Goal: Task Accomplishment & Management: Complete application form

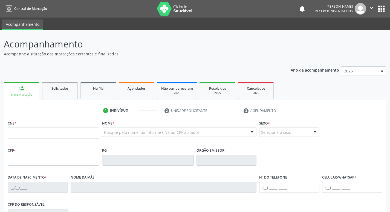
click at [23, 91] on link "person_add Nova marcação" at bounding box center [22, 91] width 36 height 18
click at [37, 133] on input "text" at bounding box center [54, 132] width 92 height 11
type input "898 0014 3192 6363"
type input "1[DATE]"
type input "[PERSON_NAME]"
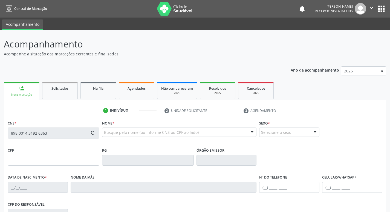
type input "[PHONE_NUMBER]"
type input "691"
type input "065.196.894-16"
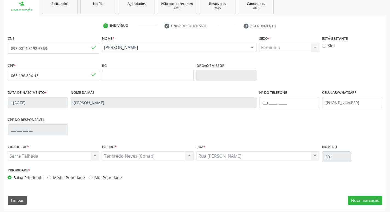
scroll to position [85, 0]
click at [370, 198] on button "Nova marcação" at bounding box center [365, 199] width 35 height 9
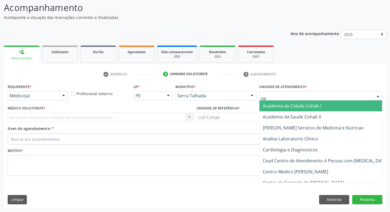
type input "coh"
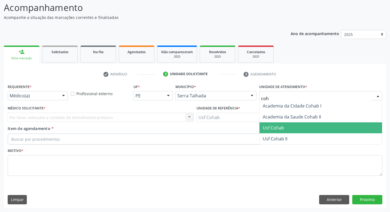
click at [286, 128] on span "Usf Cohab" at bounding box center [321, 127] width 123 height 11
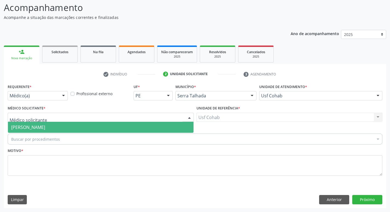
click at [29, 126] on span "[PERSON_NAME]" at bounding box center [28, 127] width 34 height 6
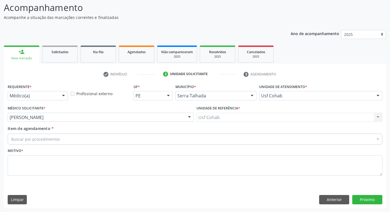
click at [93, 139] on div "Buscar por procedimentos" at bounding box center [195, 138] width 375 height 11
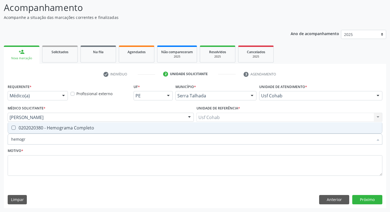
type input "hemogra"
click at [15, 128] on Completo at bounding box center [14, 127] width 4 height 4
click at [12, 128] on Completo "checkbox" at bounding box center [10, 128] width 4 height 4
checkbox Completo "true"
drag, startPoint x: 35, startPoint y: 139, endPoint x: 0, endPoint y: 142, distance: 34.9
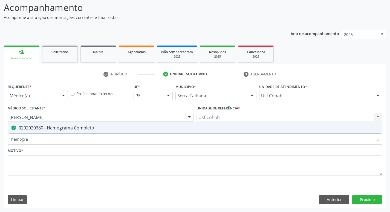
click at [0, 142] on div "Acompanhamento Acompanhe a situação das marcações correntes e finalizadas Relat…" at bounding box center [195, 103] width 390 height 218
checkbox Completo "false"
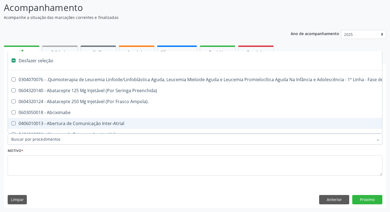
click at [39, 139] on input "Item de agendamento *" at bounding box center [192, 138] width 362 height 11
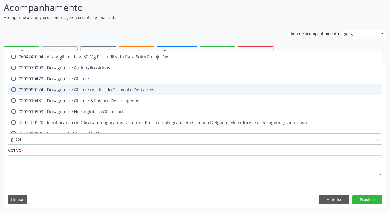
type input "glicose"
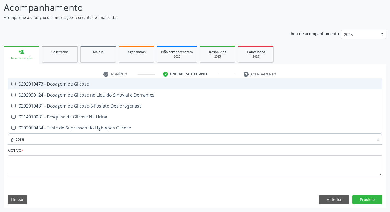
click at [15, 84] on Glicose at bounding box center [14, 84] width 4 height 4
click at [12, 84] on Glicose "checkbox" at bounding box center [10, 84] width 4 height 4
checkbox Glicose "true"
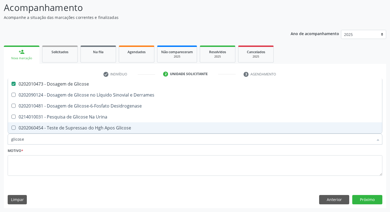
drag, startPoint x: 29, startPoint y: 139, endPoint x: 0, endPoint y: 148, distance: 30.3
click at [0, 147] on div "Acompanhamento Acompanhe a situação das marcações correntes e finalizadas Relat…" at bounding box center [195, 103] width 390 height 218
checkbox Glicose "false"
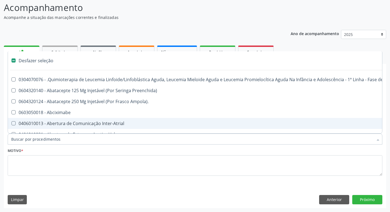
type input "h"
checkbox Queimado "true"
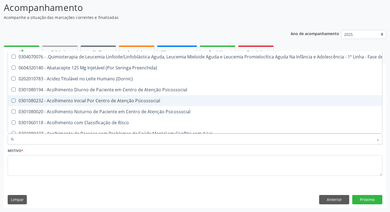
type input "he"
checkbox Removível "true"
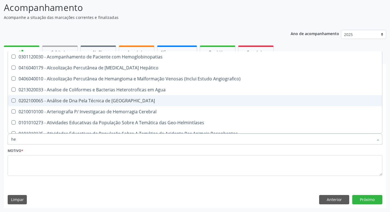
type input "hem"
checkbox II "true"
checkbox Completo "false"
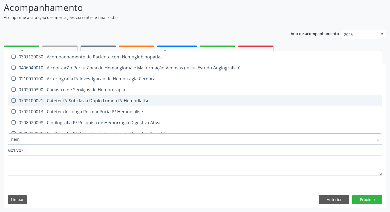
type input "hemo"
checkbox Retro-Retal "true"
checkbox Completo "false"
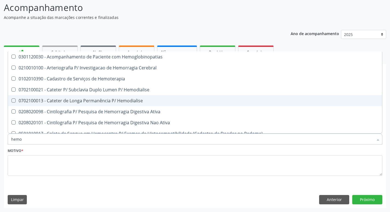
type input "hemog"
checkbox Carboxi-Hemoglobina "true"
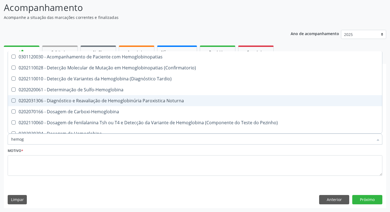
type input "hemogl"
checkbox Completo "false"
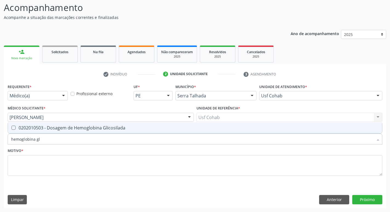
type input "hemoglobina gli"
click at [11, 127] on div at bounding box center [10, 127] width 4 height 4
checkbox Glicosilada "true"
drag, startPoint x: 17, startPoint y: 140, endPoint x: 0, endPoint y: 145, distance: 17.5
click at [0, 145] on div "Acompanhamento Acompanhe a situação das marcações correntes e finalizadas Relat…" at bounding box center [195, 103] width 390 height 218
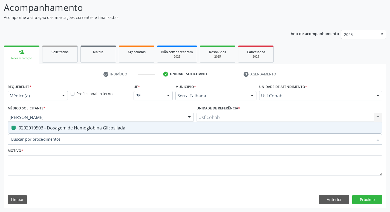
checkbox Glicosilada "false"
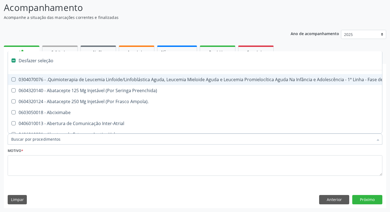
click at [33, 139] on input "Item de agendamento *" at bounding box center [192, 138] width 362 height 11
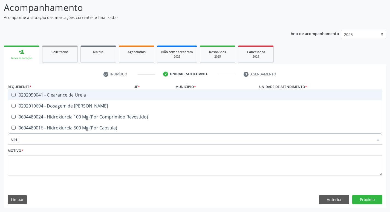
type input "ureia"
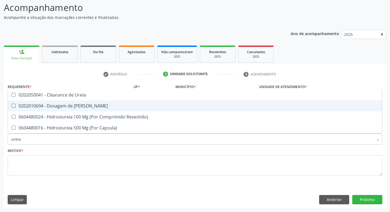
click at [16, 105] on div "0202010694 - Dosagem de [PERSON_NAME]" at bounding box center [195, 106] width 368 height 4
checkbox Ureia "true"
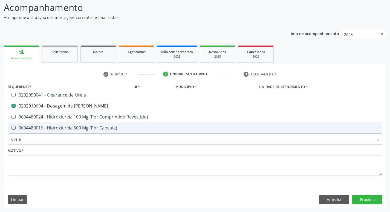
drag, startPoint x: 30, startPoint y: 138, endPoint x: 0, endPoint y: 145, distance: 30.4
click at [0, 145] on div "Acompanhamento Acompanhe a situação das marcações correntes e finalizadas Relat…" at bounding box center [195, 103] width 390 height 218
checkbox Ureia "false"
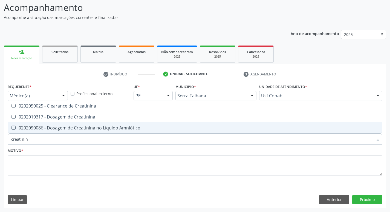
type input "creatinina"
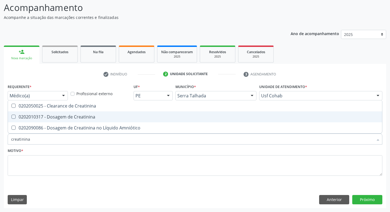
click at [14, 118] on Creatinina at bounding box center [14, 116] width 4 height 4
click at [12, 118] on Creatinina "checkbox" at bounding box center [10, 117] width 4 height 4
checkbox Creatinina "true"
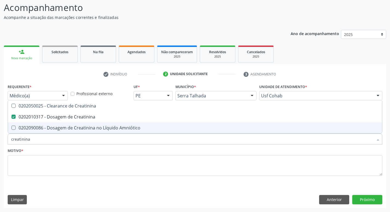
drag, startPoint x: 37, startPoint y: 140, endPoint x: 0, endPoint y: 146, distance: 37.4
click at [0, 147] on div "Acompanhamento Acompanhe a situação das marcações correntes e finalizadas Relat…" at bounding box center [195, 103] width 390 height 218
checkbox Creatinina "false"
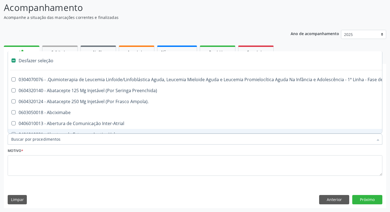
click at [47, 139] on input "Item de agendamento *" at bounding box center [192, 138] width 362 height 11
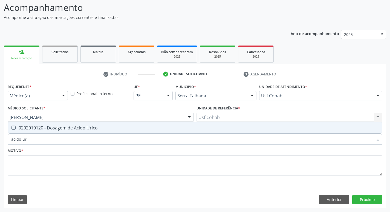
type input "acido uri"
drag, startPoint x: 11, startPoint y: 128, endPoint x: 19, endPoint y: 127, distance: 8.0
click at [12, 128] on div at bounding box center [10, 127] width 4 height 4
checkbox Urico "true"
click at [0, 145] on div "Acompanhamento Acompanhe a situação das marcações correntes e finalizadas Relat…" at bounding box center [195, 103] width 390 height 218
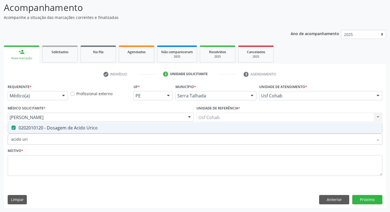
click at [26, 139] on input "acido uri" at bounding box center [192, 138] width 362 height 11
drag, startPoint x: 28, startPoint y: 139, endPoint x: 8, endPoint y: 134, distance: 20.2
click at [0, 141] on div "Acompanhamento Acompanhe a situação das marcações correntes e finalizadas Relat…" at bounding box center [195, 103] width 390 height 218
checkbox Urico "false"
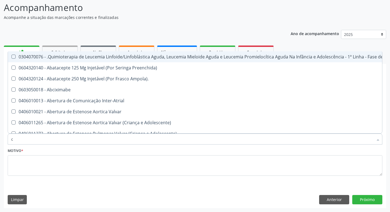
type input "co"
checkbox Único "true"
checkbox Creatinina "true"
checkbox Neurocirurgia "true"
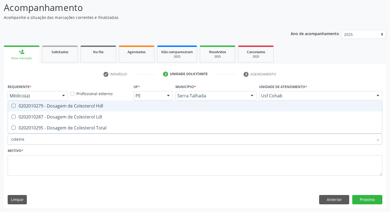
type input "colester"
click at [15, 105] on Hdl at bounding box center [14, 106] width 4 height 4
click at [12, 105] on Hdl "checkbox" at bounding box center [10, 106] width 4 height 4
checkbox Hdl "true"
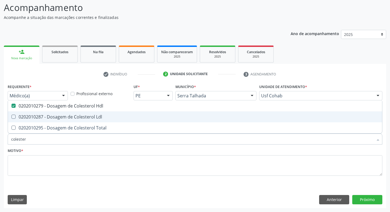
click at [15, 117] on Ldl at bounding box center [14, 116] width 4 height 4
click at [12, 117] on Ldl "checkbox" at bounding box center [10, 117] width 4 height 4
checkbox Ldl "true"
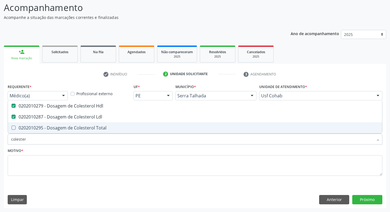
click at [16, 129] on div "0202010295 - Dosagem de Colesterol Total" at bounding box center [195, 127] width 368 height 4
checkbox Total "true"
drag, startPoint x: 3, startPoint y: 138, endPoint x: 0, endPoint y: 138, distance: 3.0
click at [0, 138] on div "Acompanhamento Acompanhe a situação das marcações correntes e finalizadas Relat…" at bounding box center [195, 103] width 390 height 218
checkbox Hdl "false"
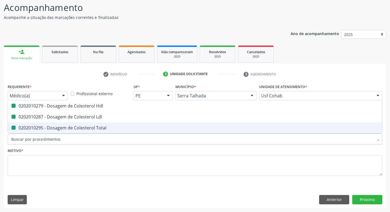
checkbox Ldl "false"
checkbox Total "false"
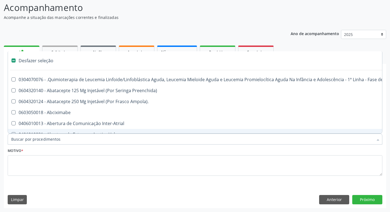
click at [56, 138] on input "Item de agendamento *" at bounding box center [192, 138] width 362 height 11
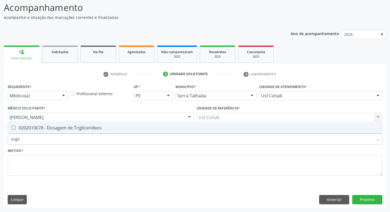
type input "triglic"
drag, startPoint x: 15, startPoint y: 127, endPoint x: 18, endPoint y: 130, distance: 4.3
click at [15, 127] on Triglicerideos at bounding box center [14, 127] width 4 height 4
click at [12, 127] on Triglicerideos "checkbox" at bounding box center [10, 128] width 4 height 4
checkbox Triglicerideos "true"
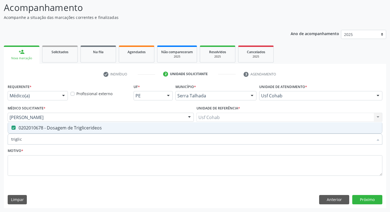
drag, startPoint x: 27, startPoint y: 139, endPoint x: 0, endPoint y: 147, distance: 28.2
click at [0, 147] on div "Acompanhamento Acompanhe a situação das marcações correntes e finalizadas Relat…" at bounding box center [195, 103] width 390 height 218
checkbox Triglicerideos "false"
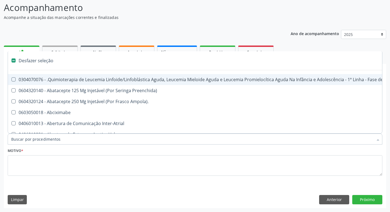
click at [38, 138] on input "Item de agendamento *" at bounding box center [192, 138] width 362 height 11
type input "b"
checkbox Completa "true"
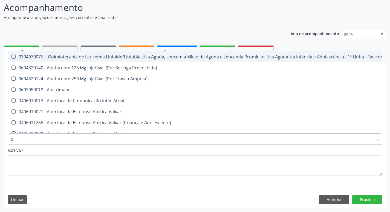
type input "bi"
checkbox Saúde\ "true"
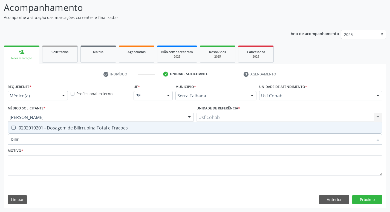
type input "bilirr"
click at [17, 127] on div "0202010201 - Dosagem de Bilirrubina Total e Fracoes" at bounding box center [195, 127] width 368 height 4
checkbox Fracoes "true"
drag, startPoint x: 35, startPoint y: 140, endPoint x: 0, endPoint y: 143, distance: 34.8
click at [0, 143] on div "Acompanhamento Acompanhe a situação das marcações correntes e finalizadas Relat…" at bounding box center [195, 103] width 390 height 218
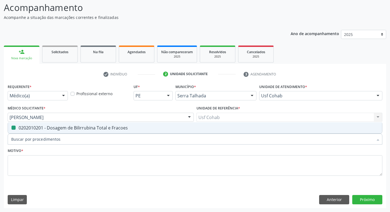
checkbox Fracoes "false"
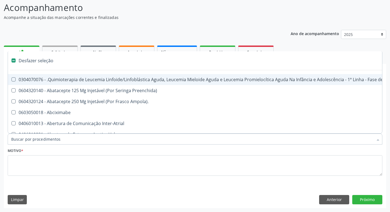
click at [54, 136] on input "Item de agendamento *" at bounding box center [192, 138] width 362 height 11
type input "t"
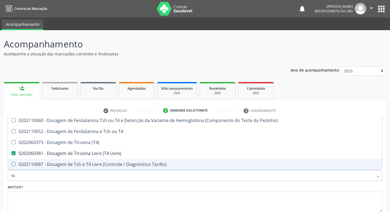
scroll to position [36, 0]
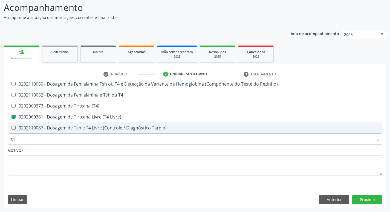
type input "t"
checkbox Livre\) "false"
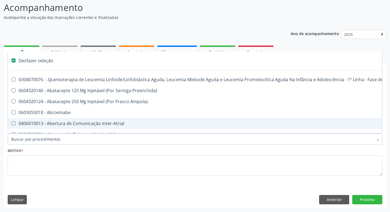
type input "u"
checkbox Cistorrafia "true"
checkbox Osmolar "true"
checkbox Per-Operatoria "true"
checkbox Leprae "true"
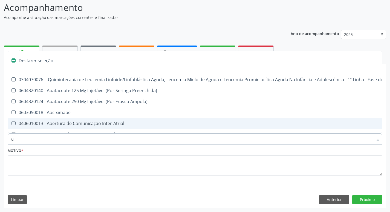
checkbox Laboratorial "true"
checkbox Hpv "true"
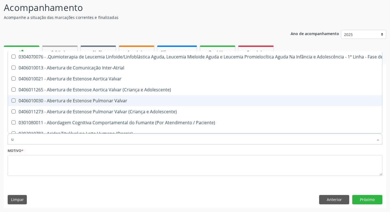
type input "ur"
checkbox B "true"
checkbox Coagulação\ "true"
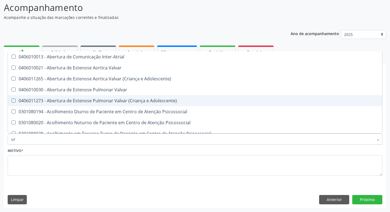
type input "uri"
checkbox B "true"
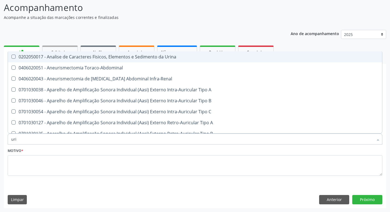
type input "urin"
checkbox Urico "false"
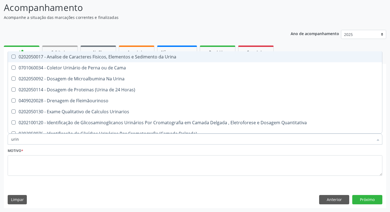
type input "urina"
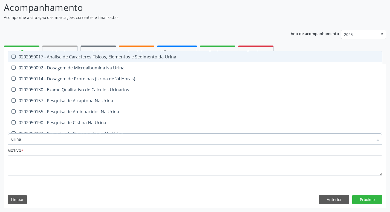
click at [13, 57] on Urina at bounding box center [14, 56] width 4 height 4
click at [12, 57] on Urina "checkbox" at bounding box center [10, 57] width 4 height 4
checkbox Urina "true"
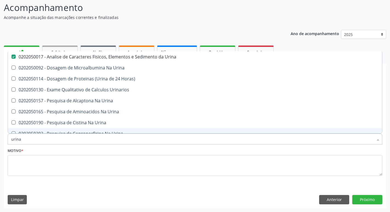
drag, startPoint x: 10, startPoint y: 143, endPoint x: 0, endPoint y: 137, distance: 11.6
click at [0, 140] on div "Acompanhamento Acompanhe a situação das marcações correntes e finalizadas Relat…" at bounding box center [195, 103] width 390 height 218
checkbox Urina "false"
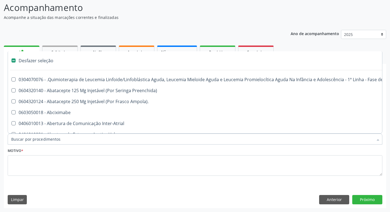
click at [34, 139] on input "Item de agendamento *" at bounding box center [192, 138] width 362 height 11
type input "u"
checkbox Ml\) "true"
checkbox Urina "false"
checkbox Cistorrafia "true"
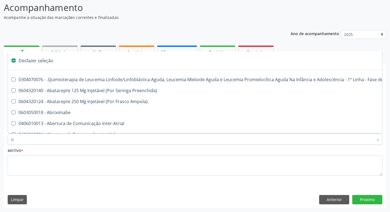
checkbox Osmolar "true"
checkbox Per-Operatoria "true"
checkbox Leprae "true"
checkbox Laboratorial "true"
checkbox Hpv "true"
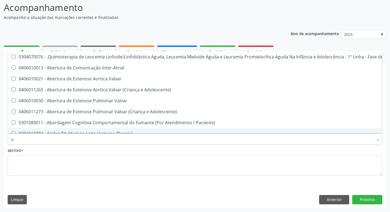
type input "ur"
checkbox Diálise "true"
checkbox Urina "false"
checkbox B "true"
checkbox Coagulação\ "true"
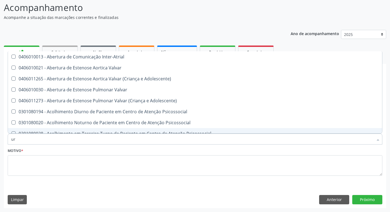
type input "uro"
checkbox Urina "false"
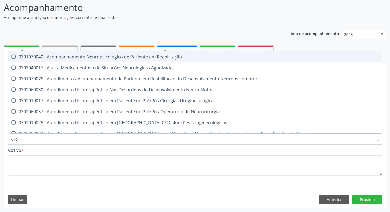
type input "ur"
checkbox Ampola\) "true"
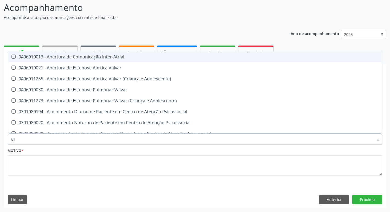
type input "u"
checkbox Urina "false"
checkbox Alimentos "true"
checkbox Urico "false"
checkbox Ureia "false"
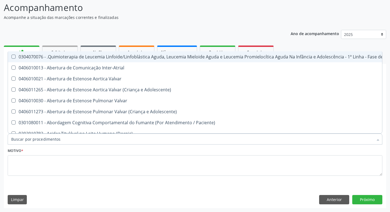
checkbox Urina "false"
checkbox Articulacoes "true"
checkbox Urico "false"
checkbox Fracoes "false"
checkbox \(Tsh\) "false"
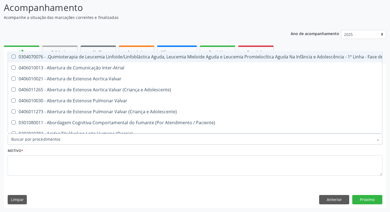
checkbox \(Tgo\) "false"
checkbox \(Tgp\) "false"
checkbox Ureia "false"
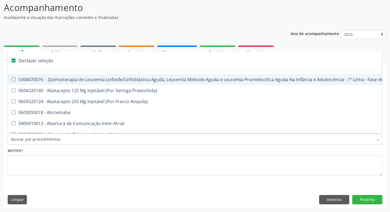
type input "c"
checkbox Punho "true"
checkbox Urina "false"
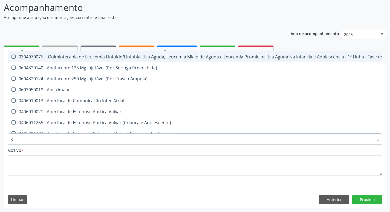
type input "cu"
checkbox Urina "false"
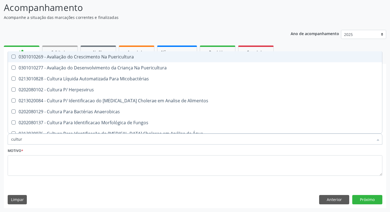
type input "cultura"
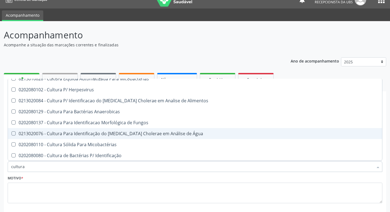
scroll to position [55, 0]
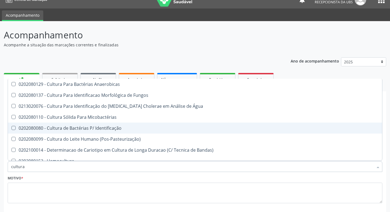
click at [12, 128] on Identificação at bounding box center [14, 128] width 4 height 4
click at [12, 128] on Identificação "checkbox" at bounding box center [10, 128] width 4 height 4
checkbox Identificação "true"
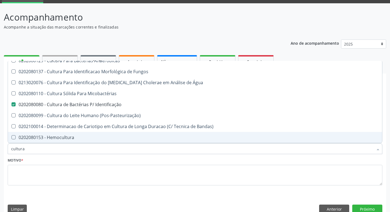
scroll to position [36, 0]
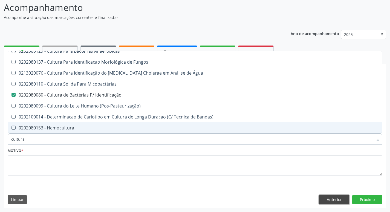
click at [327, 197] on button "Anterior" at bounding box center [334, 199] width 30 height 9
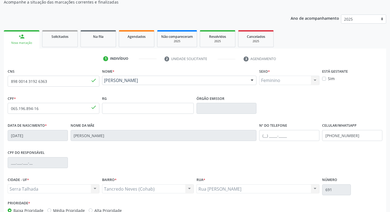
scroll to position [85, 0]
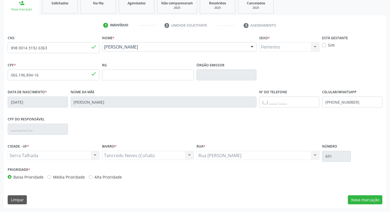
click at [94, 176] on label "Alta Prioridade" at bounding box center [107, 177] width 27 height 6
click at [89, 176] on input "Alta Prioridade" at bounding box center [91, 176] width 4 height 5
radio input "true"
click at [357, 200] on button "Nova marcação" at bounding box center [365, 199] width 35 height 9
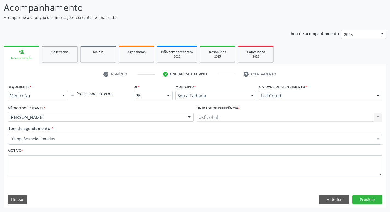
scroll to position [36, 0]
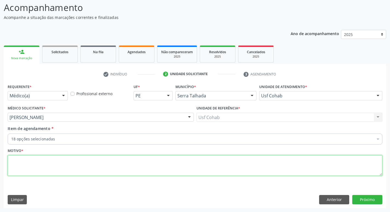
click at [33, 159] on textarea at bounding box center [195, 165] width 375 height 21
click at [36, 162] on textarea at bounding box center [195, 165] width 375 height 21
type textarea "rastreio"
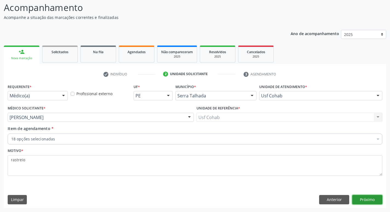
click at [368, 200] on button "Próximo" at bounding box center [367, 199] width 30 height 9
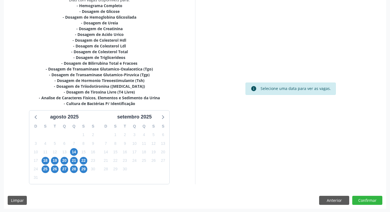
scroll to position [124, 0]
click at [45, 161] on span "18" at bounding box center [46, 160] width 8 height 8
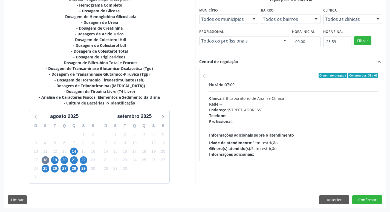
click at [209, 77] on label "Ordem de chegada Consumidos: 39 / 48 Horário: 07:00 Clínica: S B Laboratorio de…" at bounding box center [294, 115] width 170 height 84
click at [206, 77] on input "Ordem de chegada Consumidos: 39 / 48 Horário: 07:00 Clínica: S B Laboratorio de…" at bounding box center [205, 75] width 4 height 5
radio input "true"
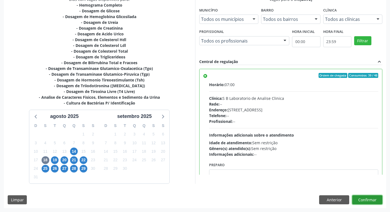
click at [360, 199] on button "Confirmar" at bounding box center [367, 199] width 30 height 9
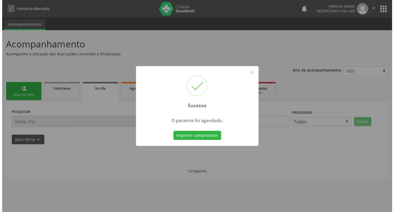
scroll to position [0, 0]
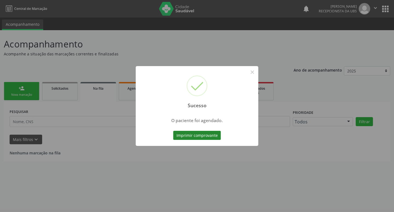
click at [208, 136] on button "Imprimir comprovante" at bounding box center [197, 135] width 48 height 9
